Goal: Information Seeking & Learning: Find specific fact

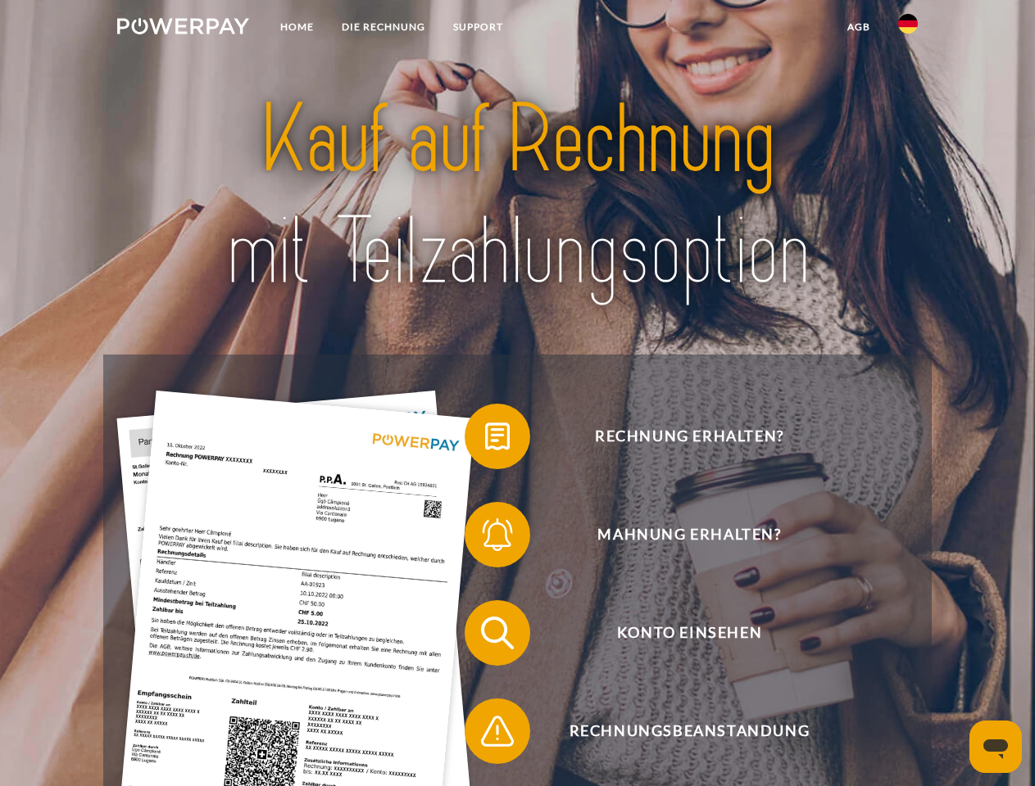
click at [183, 29] on img at bounding box center [183, 26] width 132 height 16
click at [908, 29] on img at bounding box center [908, 24] width 20 height 20
click at [858, 27] on link "agb" at bounding box center [858, 26] width 51 height 29
click at [485, 440] on span at bounding box center [473, 437] width 82 height 82
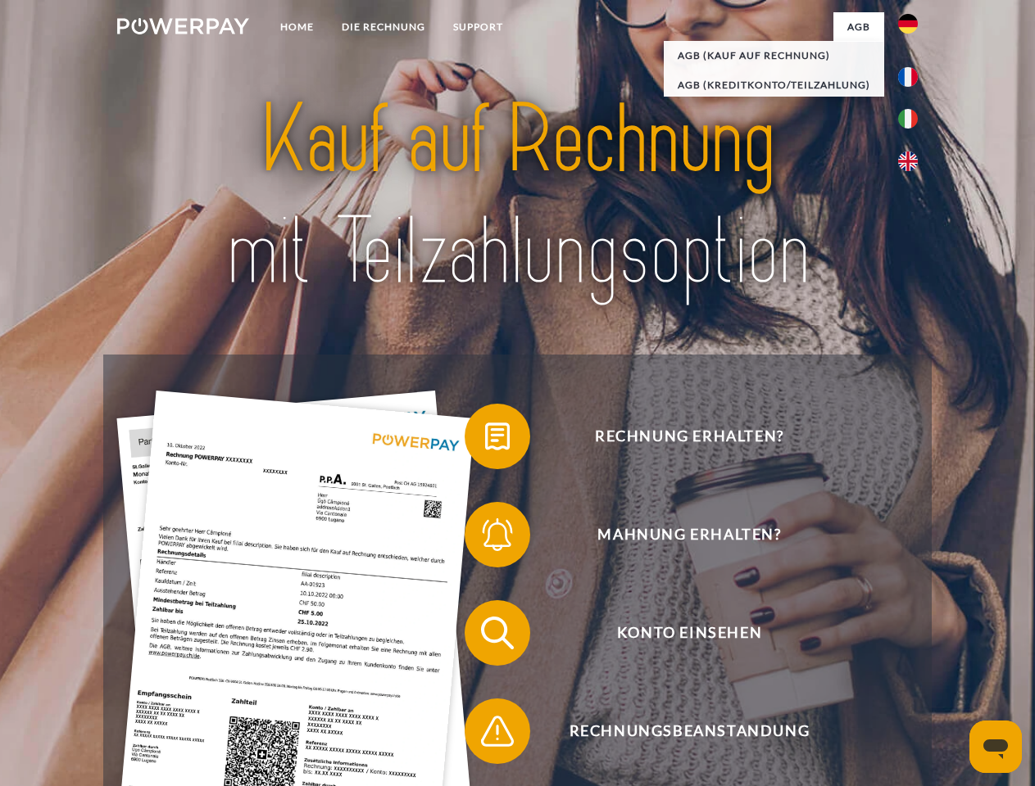
click at [485, 538] on span at bounding box center [473, 535] width 82 height 82
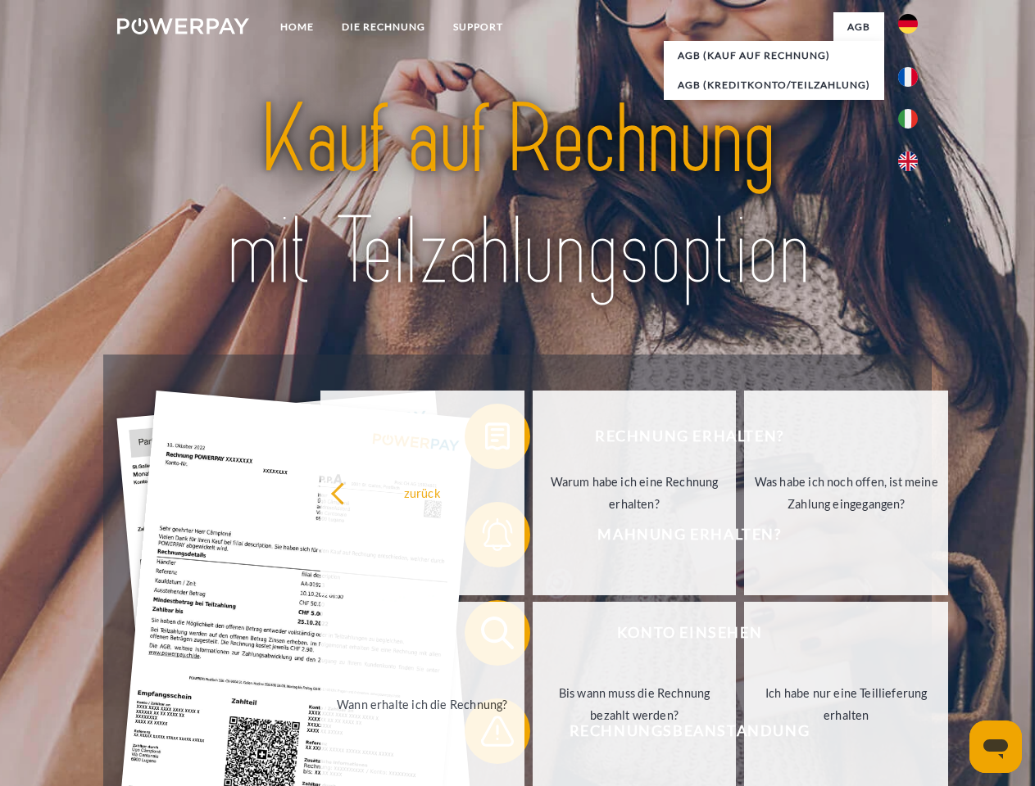
click at [532, 637] on link "Bis wann muss die Rechnung bezahlt werden?" at bounding box center [634, 704] width 204 height 205
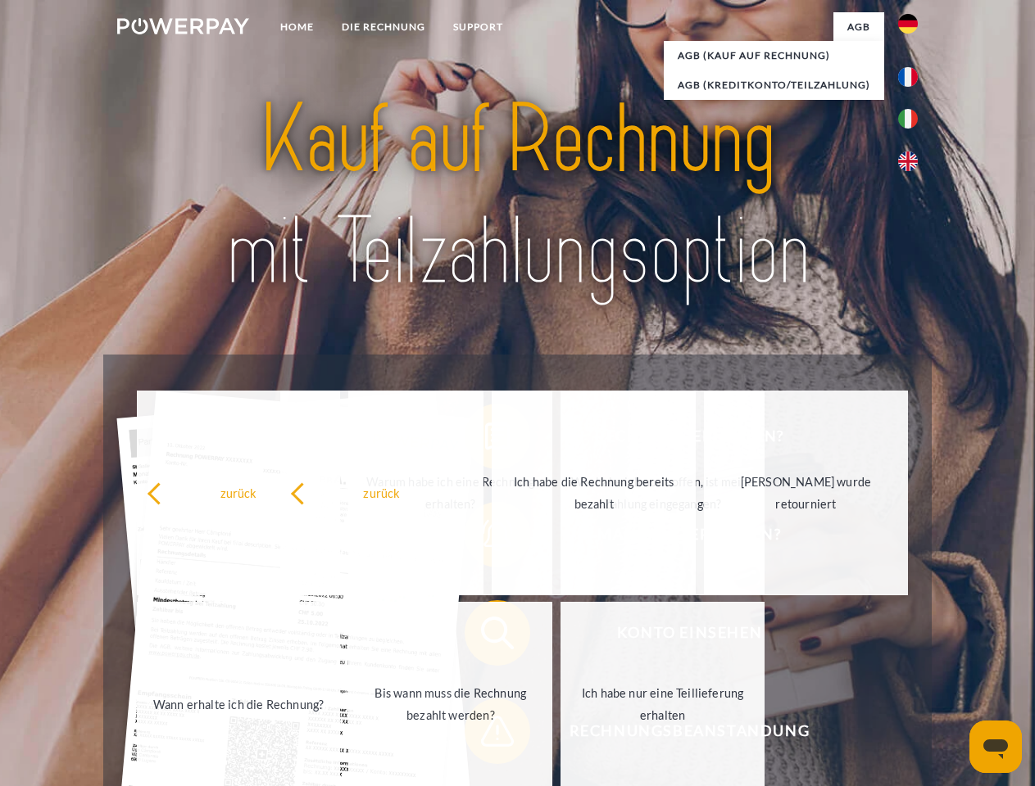
click at [485, 735] on span at bounding box center [473, 732] width 82 height 82
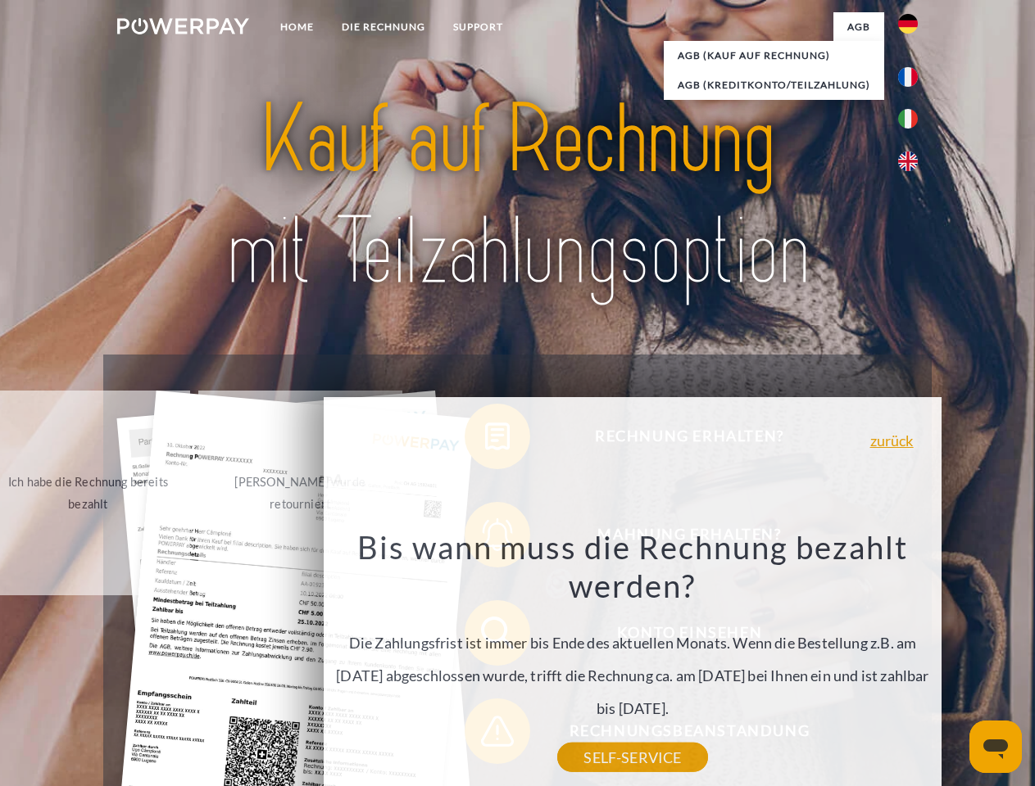
click at [995, 747] on icon "Messaging-Fenster öffnen" at bounding box center [995, 750] width 25 height 20
